Goal: Task Accomplishment & Management: Manage account settings

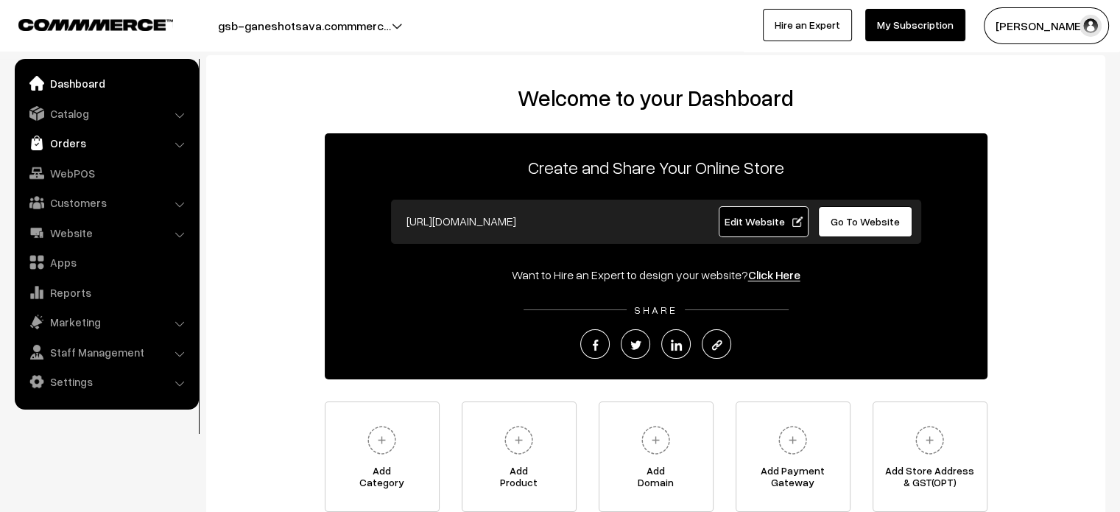
click at [78, 152] on link "Orders" at bounding box center [105, 143] width 175 height 27
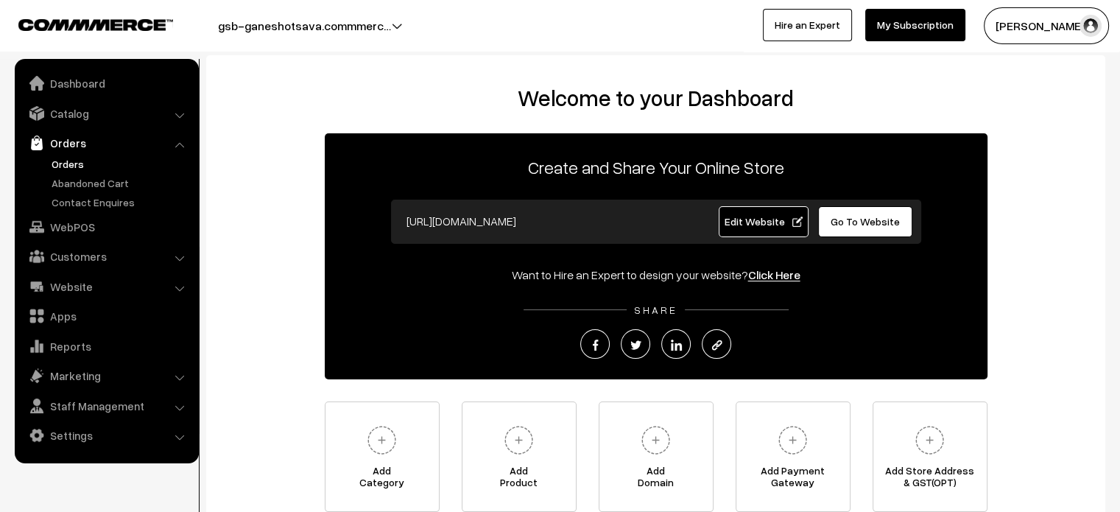
click at [80, 161] on link "Orders" at bounding box center [121, 163] width 146 height 15
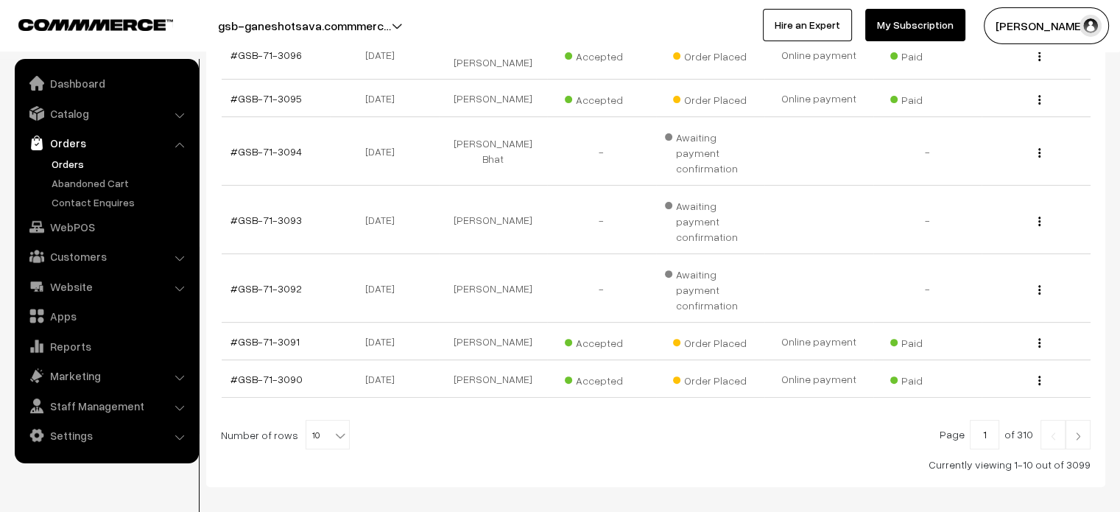
scroll to position [459, 0]
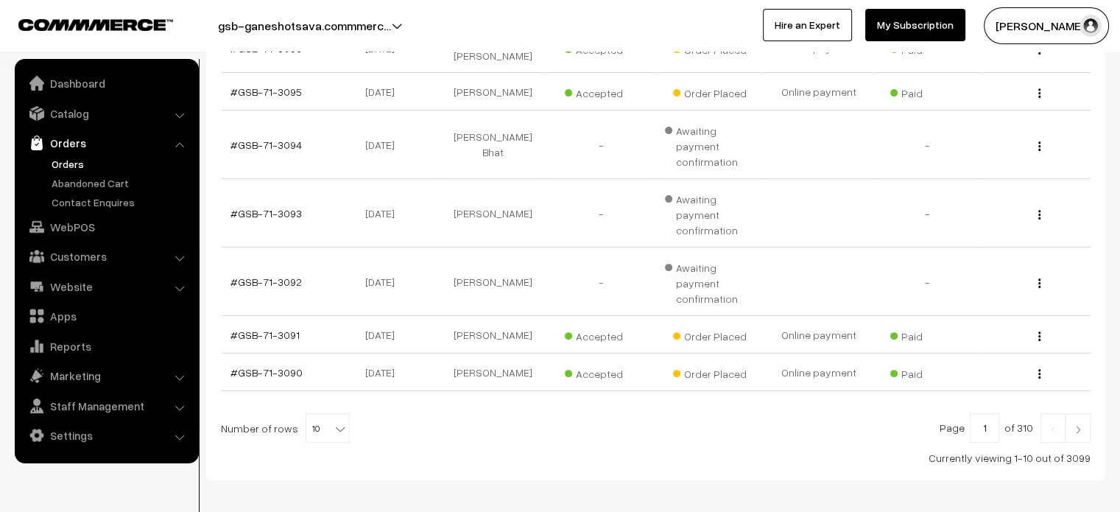
click at [1083, 425] on img at bounding box center [1078, 429] width 13 height 9
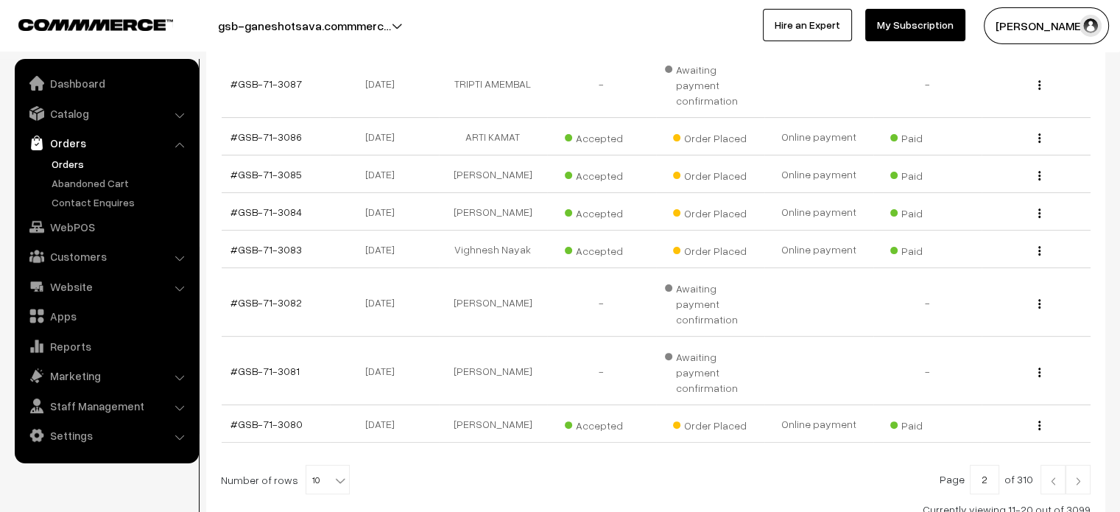
scroll to position [439, 0]
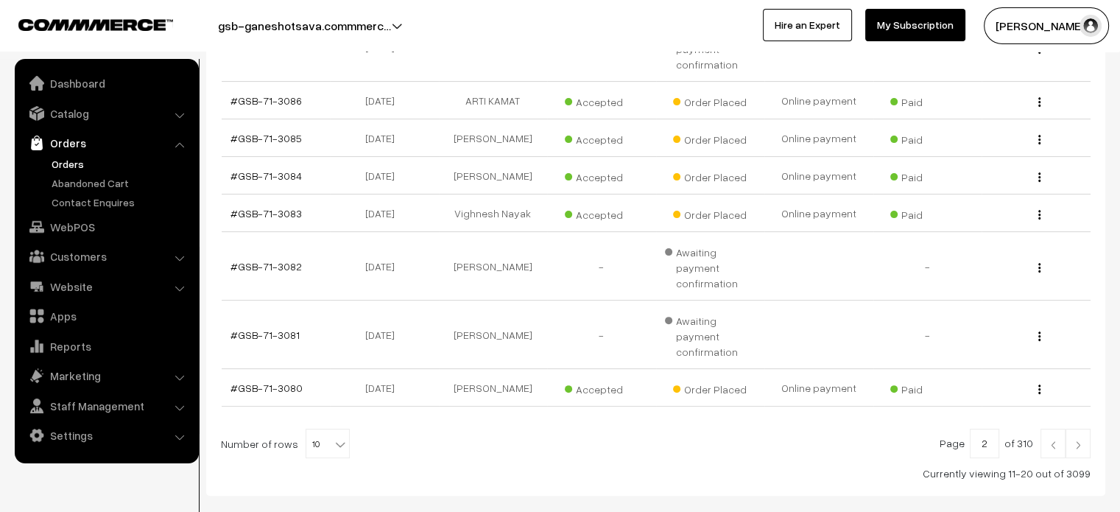
click at [1076, 440] on img at bounding box center [1078, 444] width 13 height 9
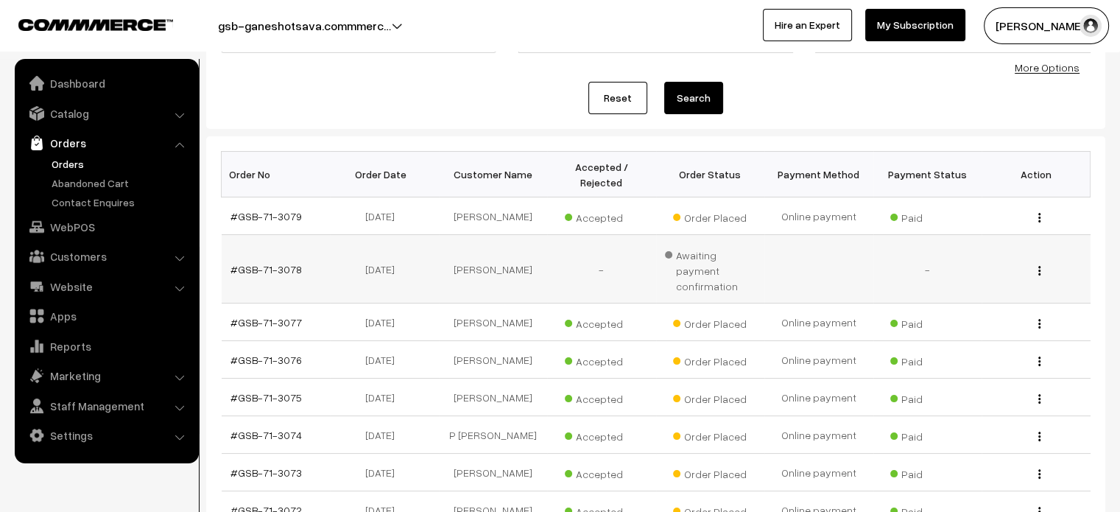
scroll to position [432, 0]
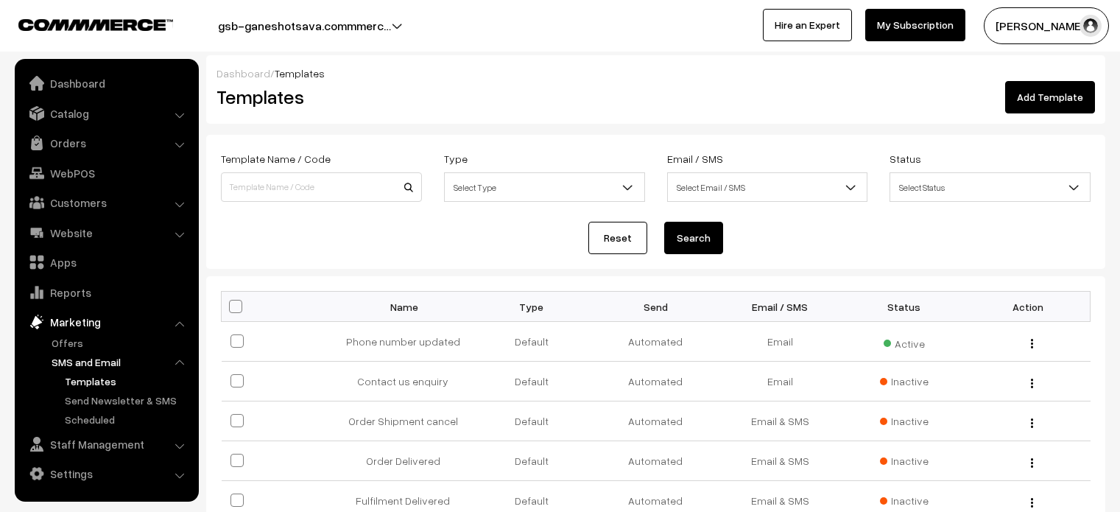
scroll to position [229, 0]
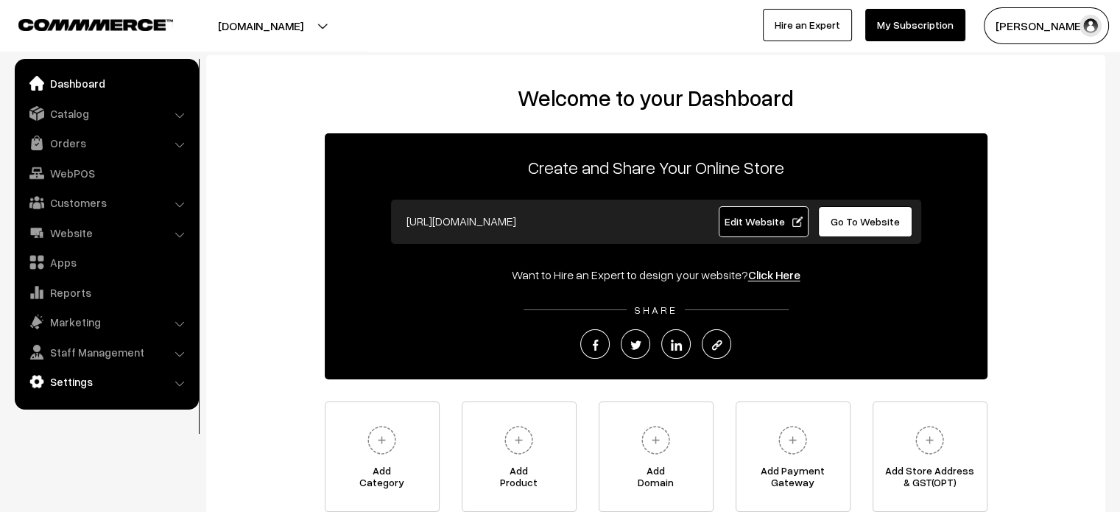
click at [99, 388] on link "Settings" at bounding box center [105, 381] width 175 height 27
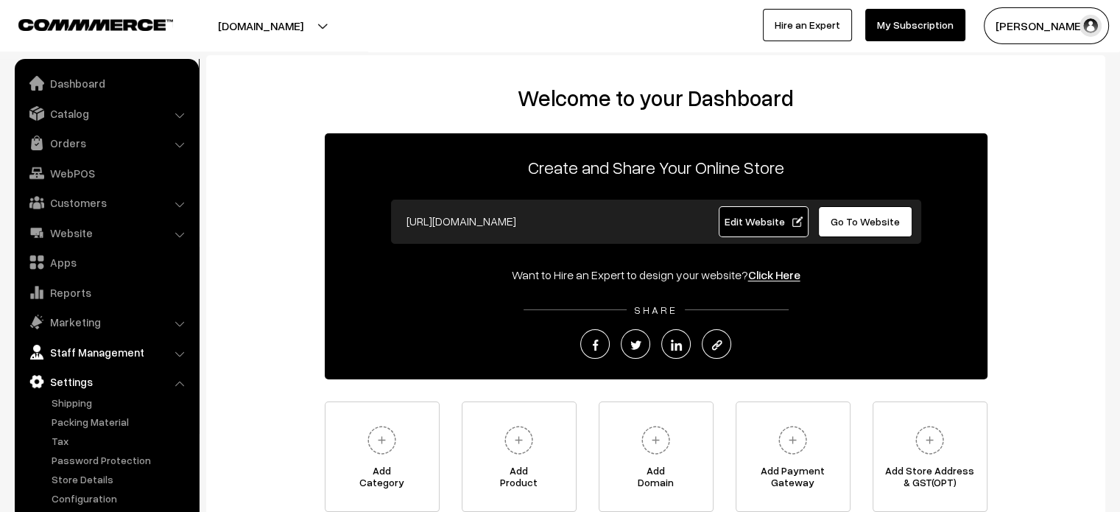
click at [116, 352] on link "Staff Management" at bounding box center [105, 352] width 175 height 27
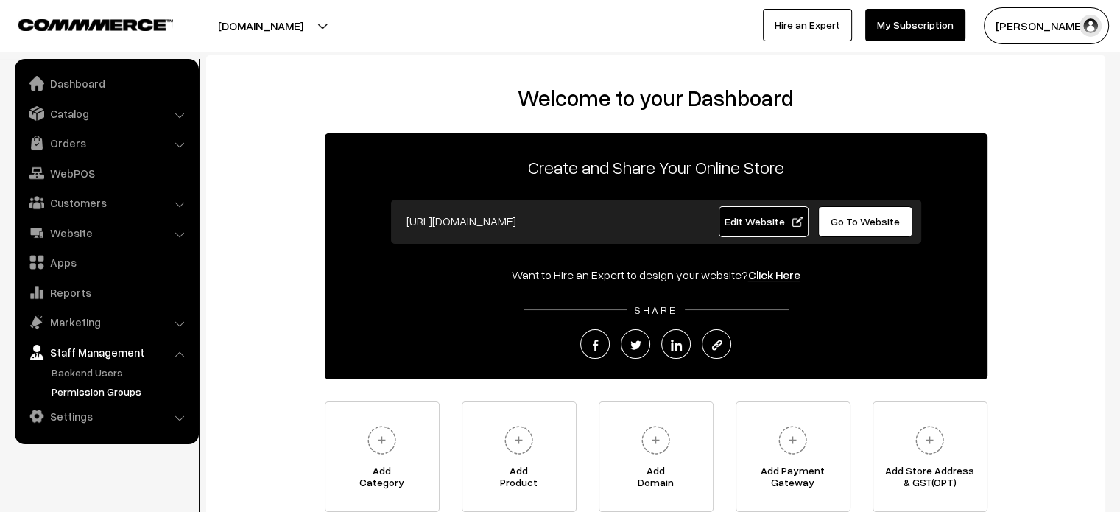
click at [99, 393] on link "Permission Groups" at bounding box center [121, 391] width 146 height 15
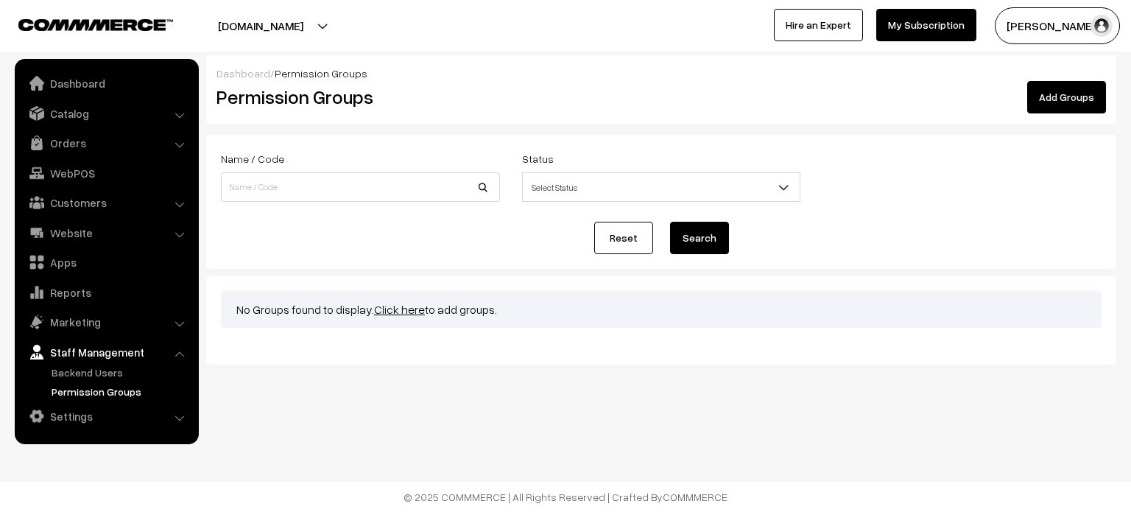
click at [96, 362] on link "Staff Management" at bounding box center [105, 352] width 175 height 27
click at [96, 367] on link "Backend Users" at bounding box center [121, 372] width 146 height 15
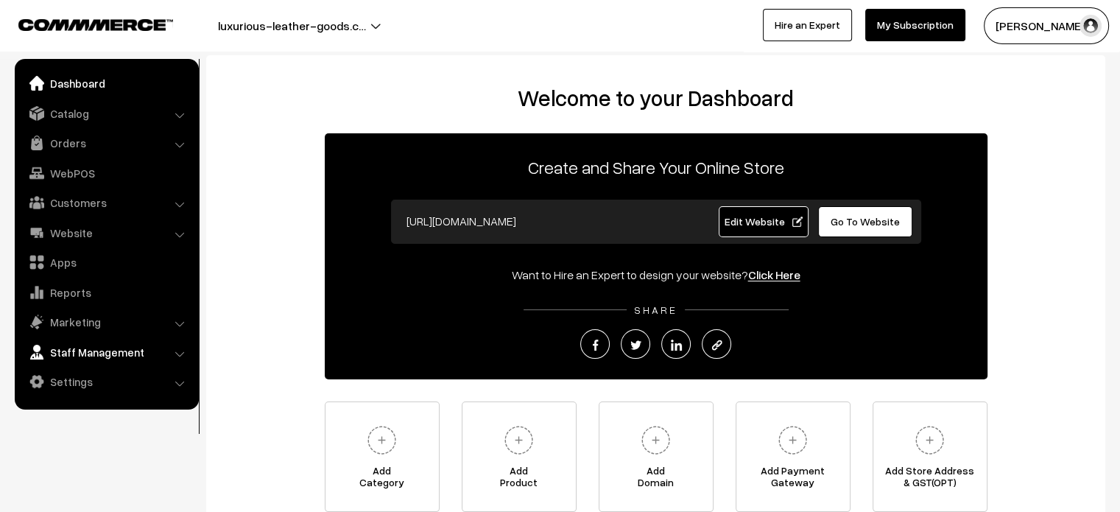
click at [112, 362] on link "Staff Management" at bounding box center [105, 352] width 175 height 27
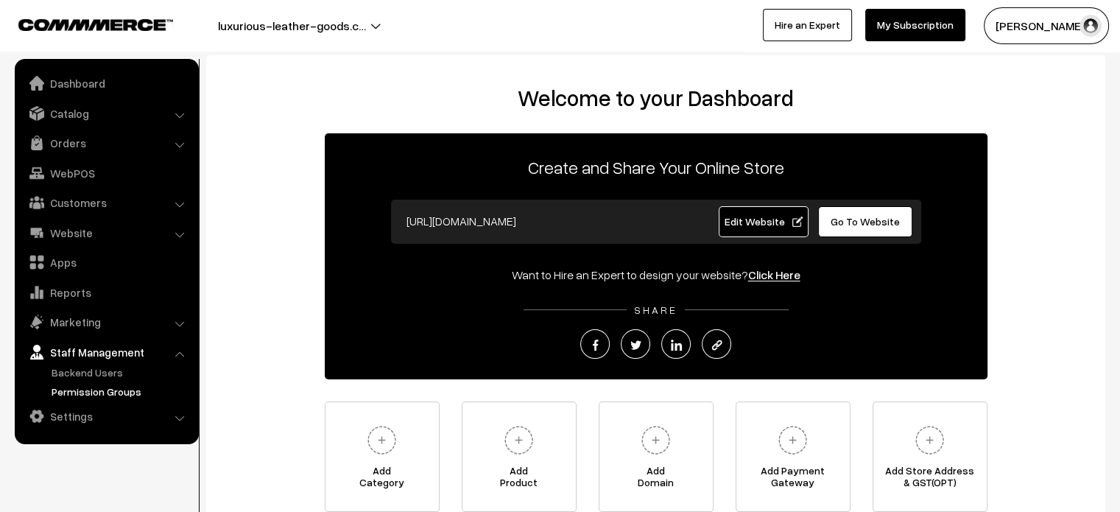
click at [118, 391] on link "Permission Groups" at bounding box center [121, 391] width 146 height 15
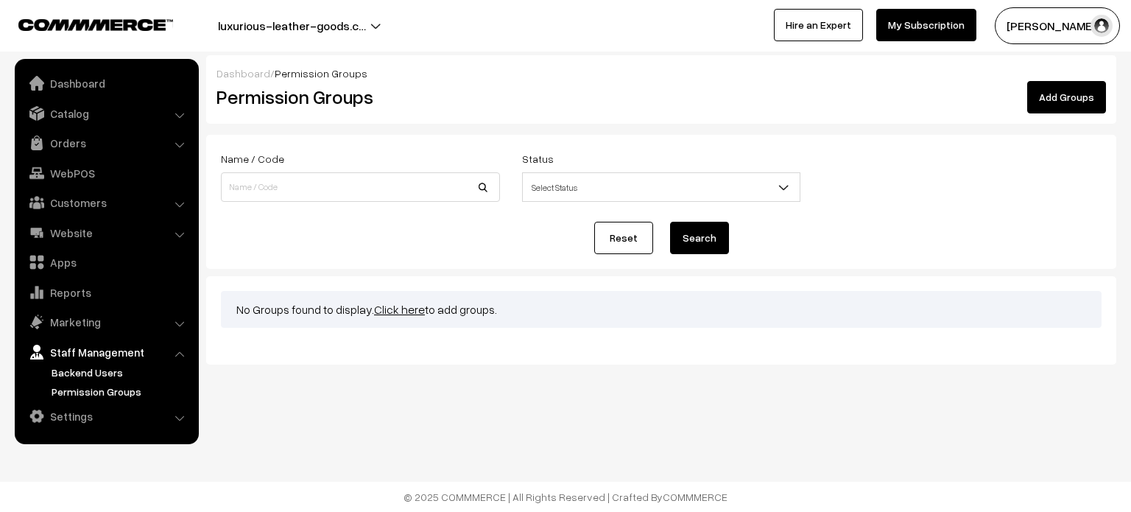
click at [111, 376] on link "Backend Users" at bounding box center [121, 372] width 146 height 15
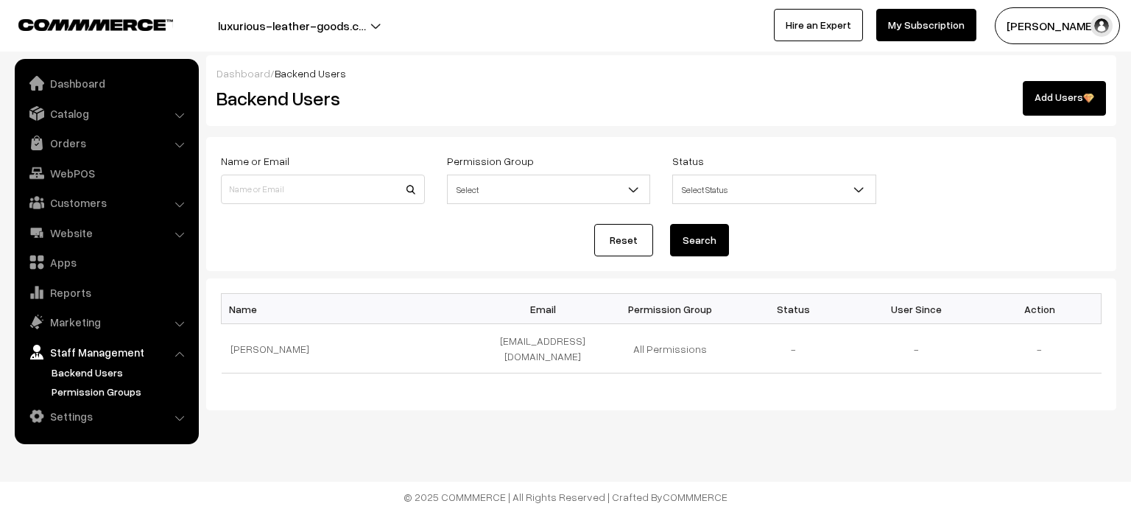
click at [108, 388] on link "Permission Groups" at bounding box center [121, 391] width 146 height 15
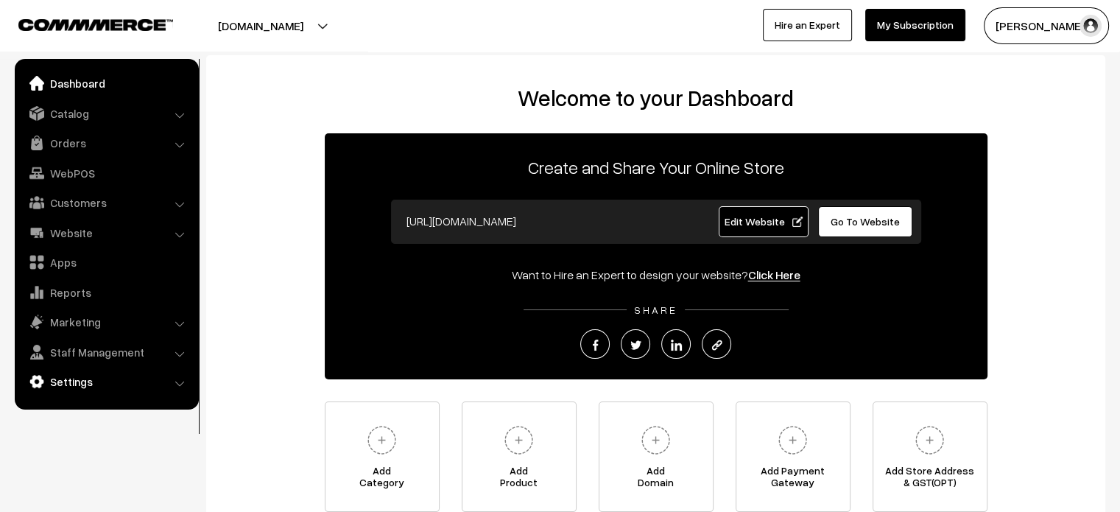
click at [60, 373] on link "Settings" at bounding box center [105, 381] width 175 height 27
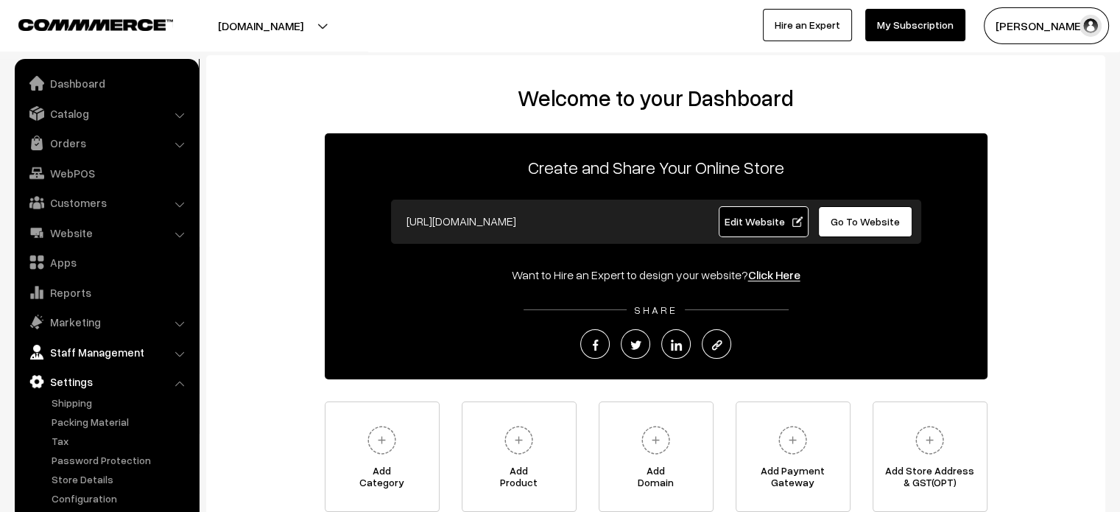
click at [106, 352] on link "Staff Management" at bounding box center [105, 352] width 175 height 27
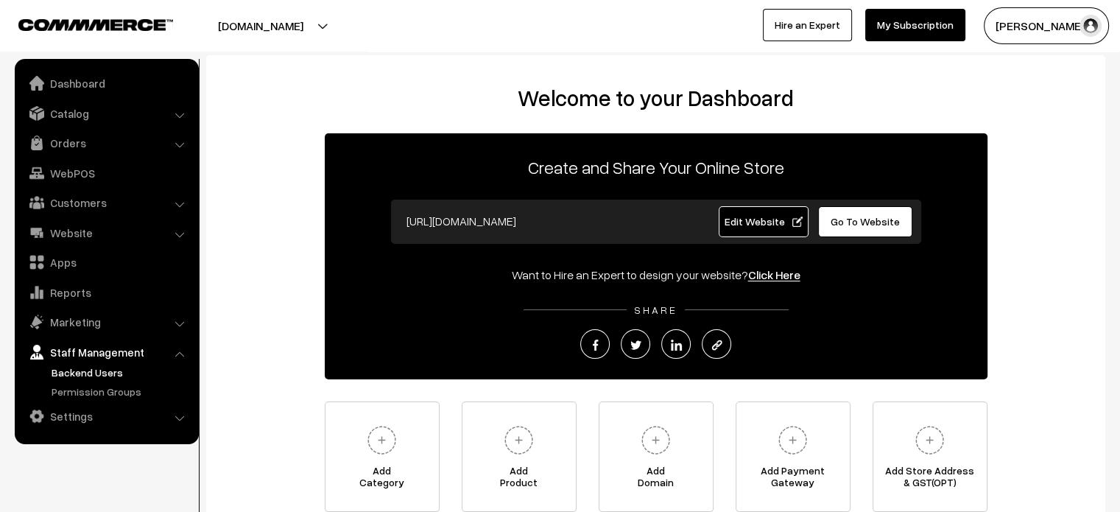
click at [106, 379] on link "Backend Users" at bounding box center [121, 372] width 146 height 15
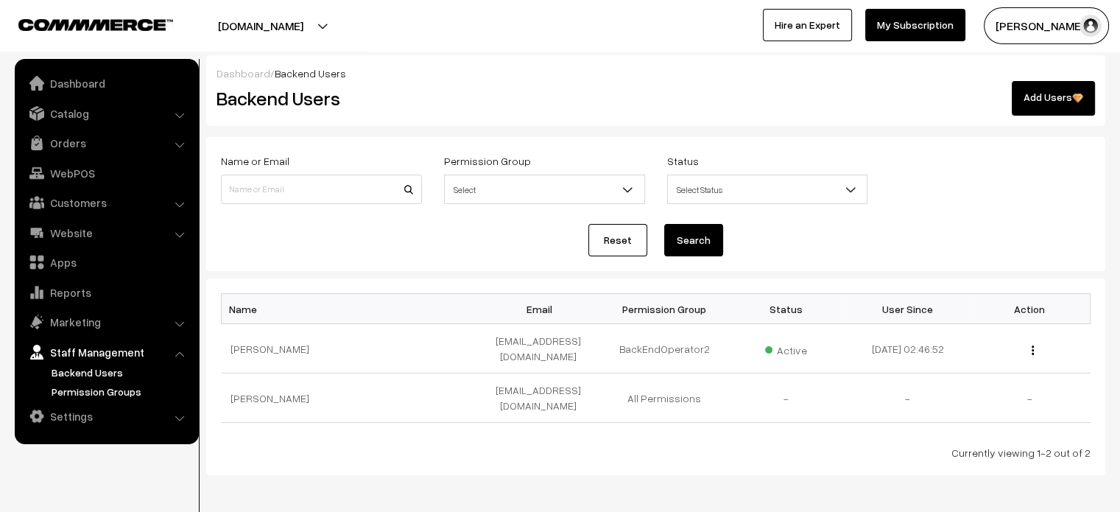
click at [110, 387] on link "Permission Groups" at bounding box center [121, 391] width 146 height 15
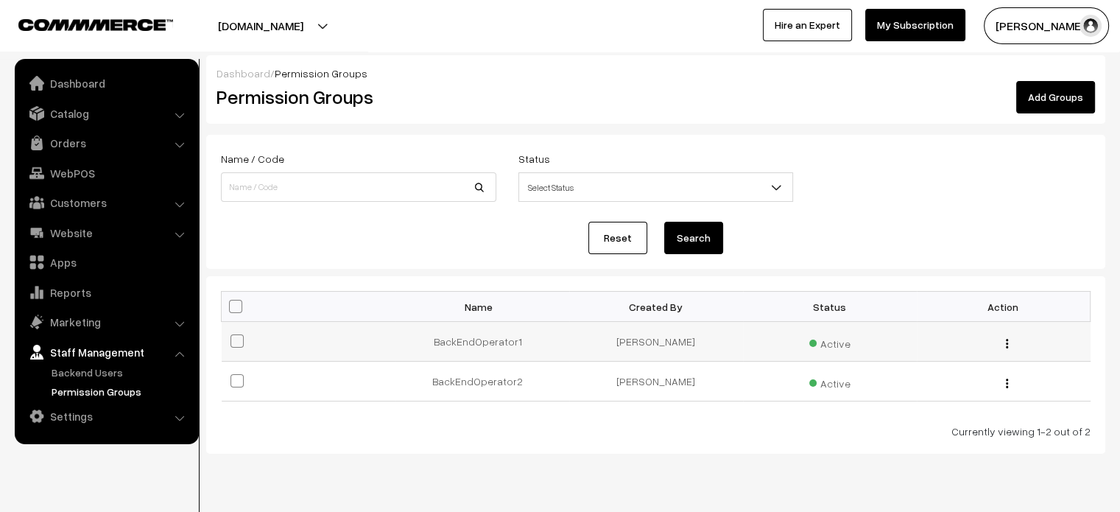
click at [1006, 341] on img "button" at bounding box center [1007, 344] width 2 height 10
click at [931, 365] on link "Edit" at bounding box center [941, 364] width 125 height 32
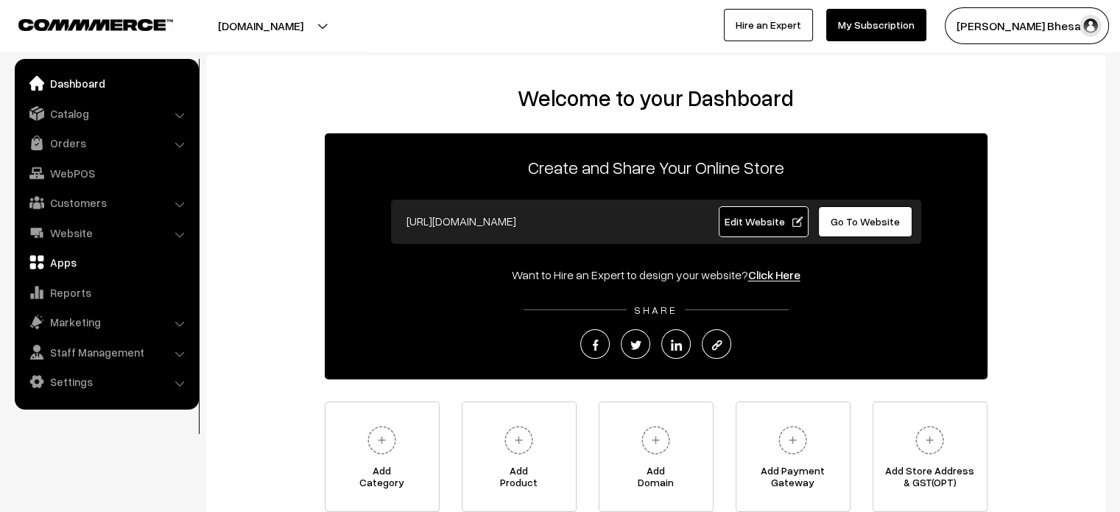
click at [63, 268] on link "Apps" at bounding box center [105, 262] width 175 height 27
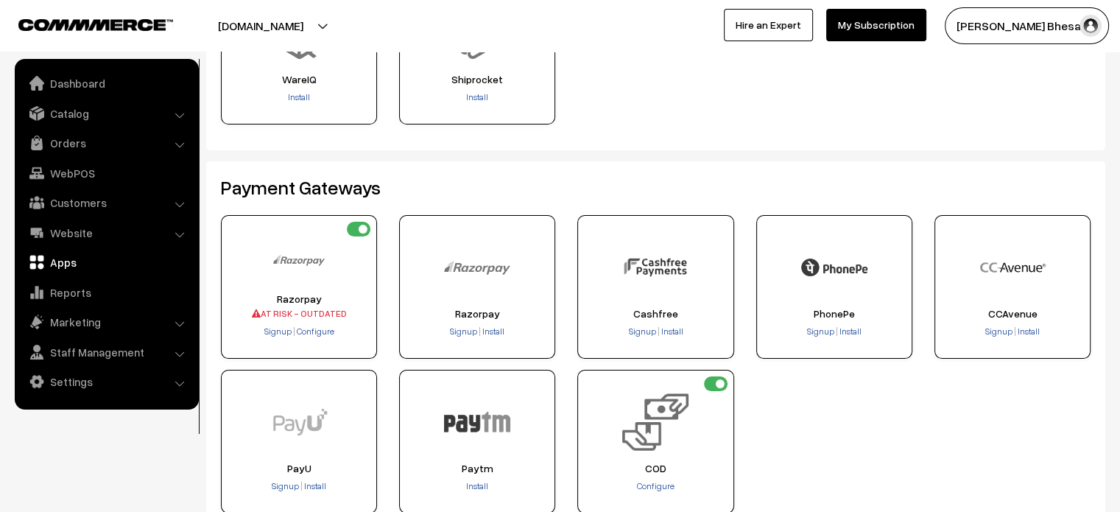
scroll to position [171, 0]
